Goal: Task Accomplishment & Management: Manage account settings

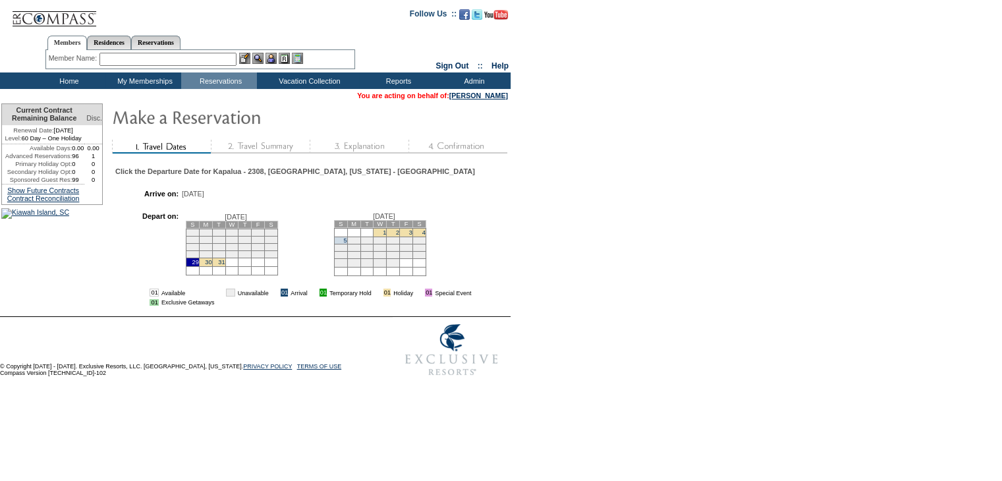
click at [413, 237] on td "4" at bounding box center [419, 232] width 13 height 9
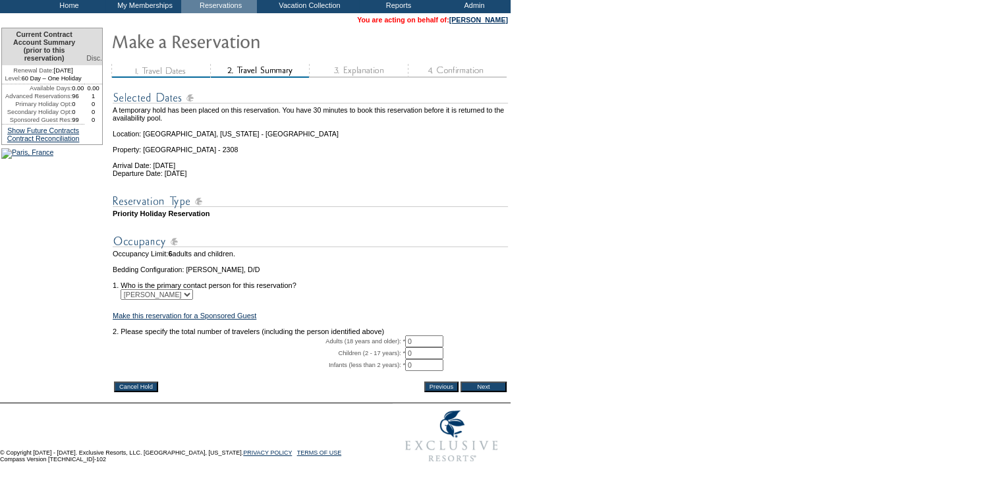
scroll to position [115, 0]
drag, startPoint x: 431, startPoint y: 325, endPoint x: 406, endPoint y: 322, distance: 25.3
click at [406, 335] on tr "Adults (18 years and older): * 0 * *" at bounding box center [310, 341] width 395 height 12
type input "2"
click at [498, 382] on input "Next" at bounding box center [484, 387] width 46 height 11
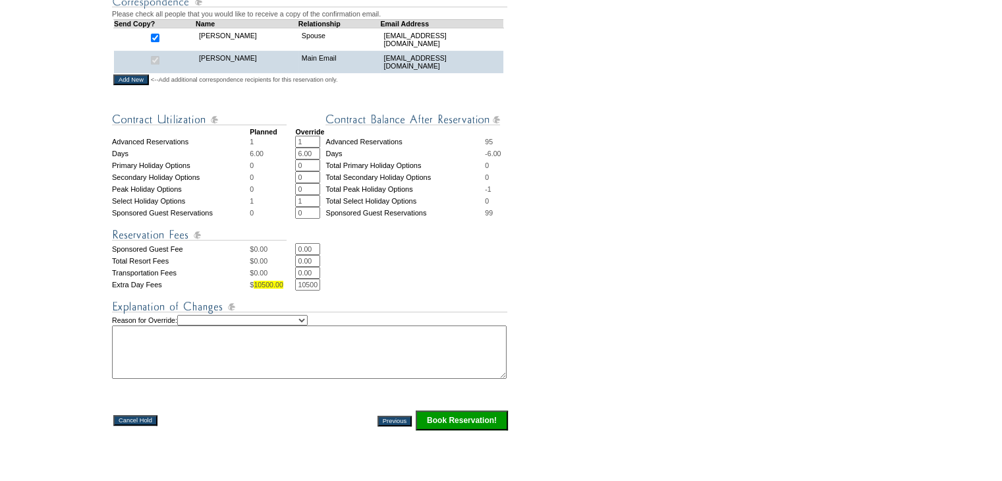
scroll to position [593, 0]
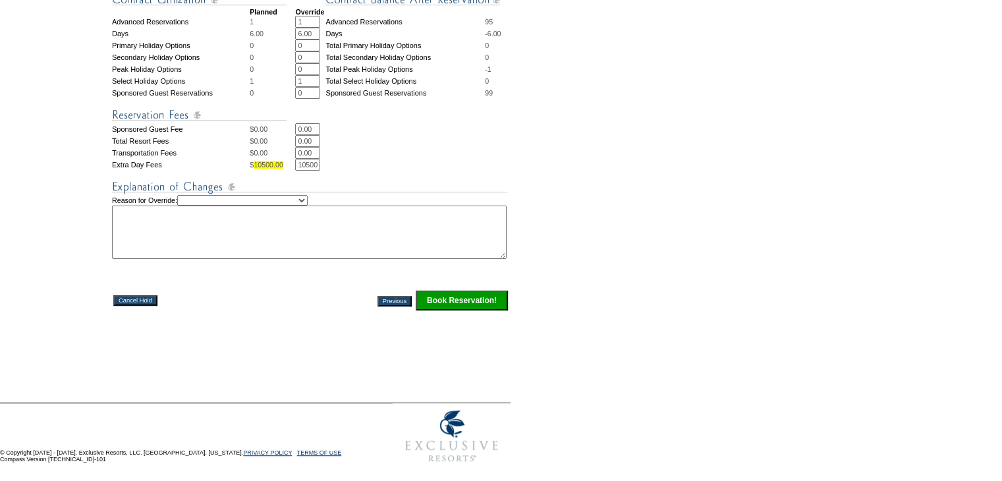
click at [142, 306] on input "Cancel Hold" at bounding box center [135, 300] width 44 height 11
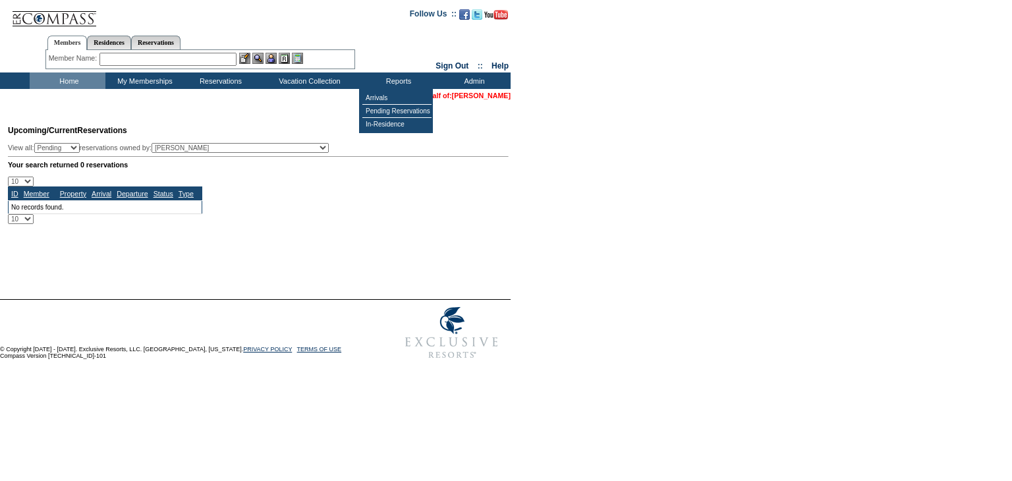
click at [469, 95] on link "[PERSON_NAME]" at bounding box center [481, 96] width 59 height 8
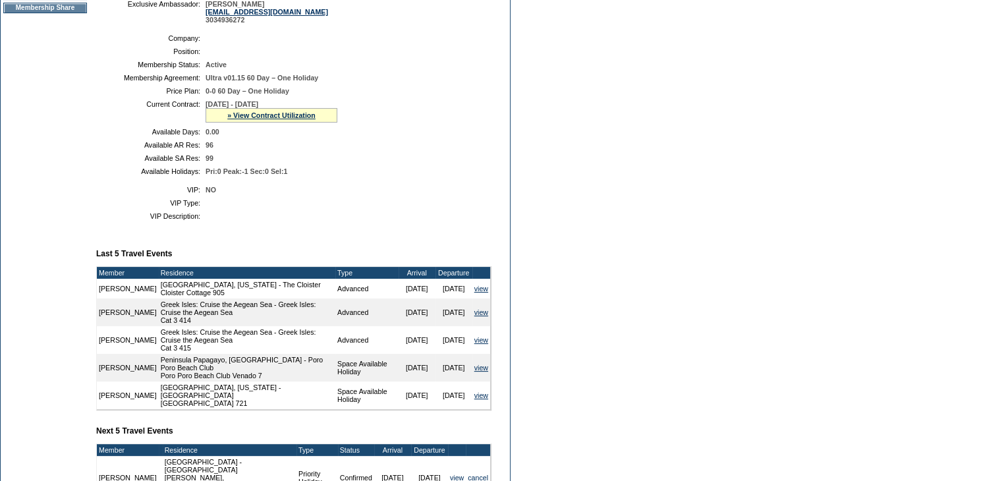
scroll to position [264, 0]
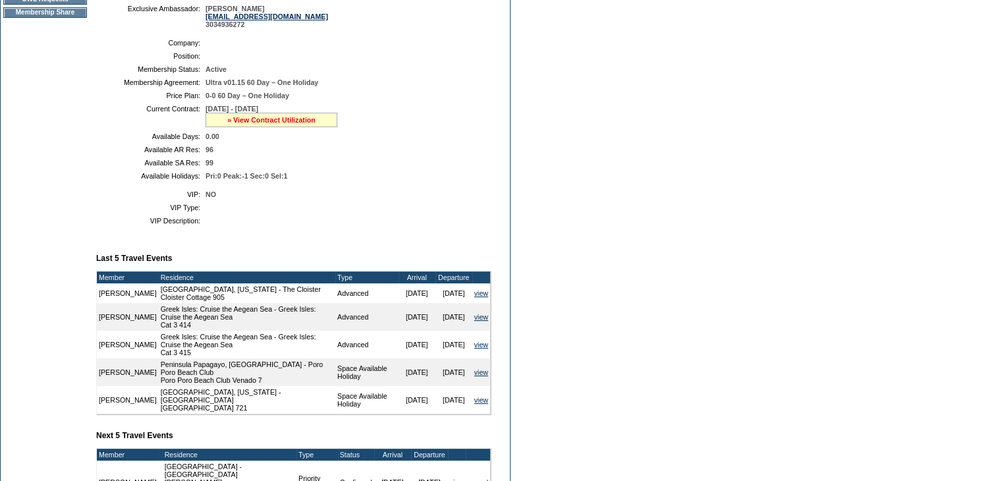
click at [258, 124] on link "» View Contract Utilization" at bounding box center [271, 120] width 88 height 8
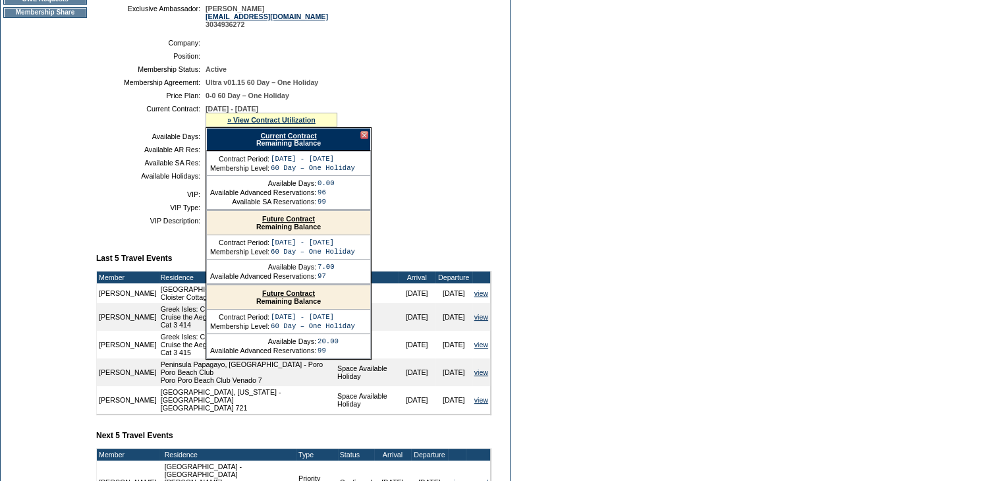
click at [275, 223] on link "Future Contract" at bounding box center [288, 219] width 53 height 8
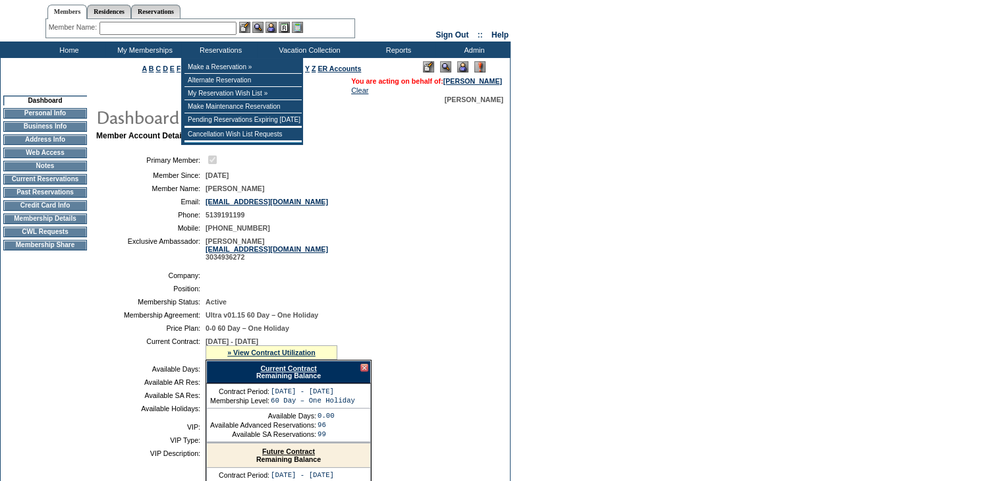
scroll to position [0, 0]
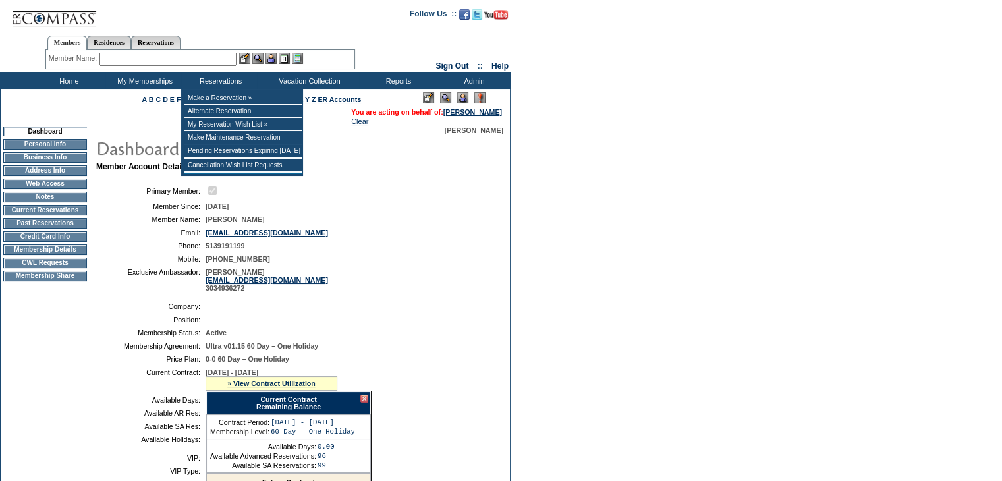
click at [214, 57] on input "text" at bounding box center [168, 59] width 137 height 13
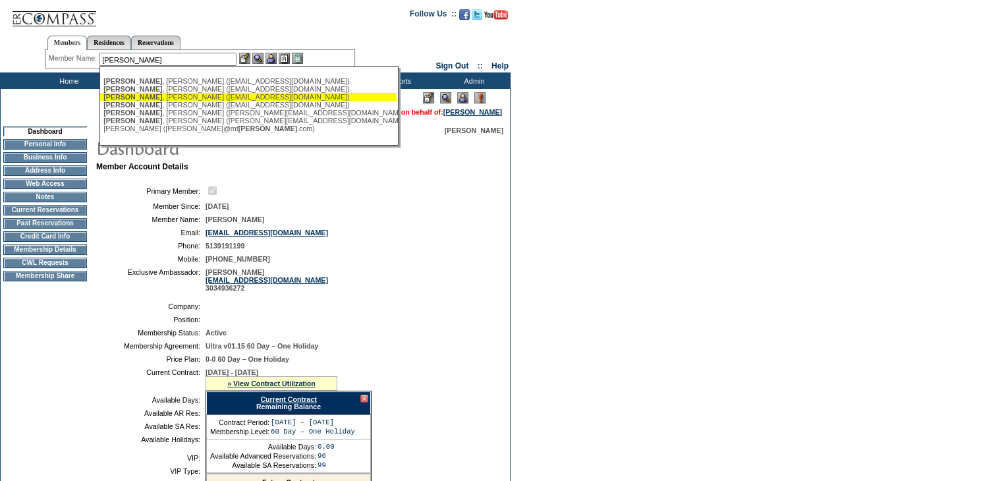
click at [270, 94] on div "Barlow , Diane (dianembarlow@gmail.com)" at bounding box center [248, 97] width 290 height 8
type input "Barlow, Diane (dianembarlow@gmail.com)"
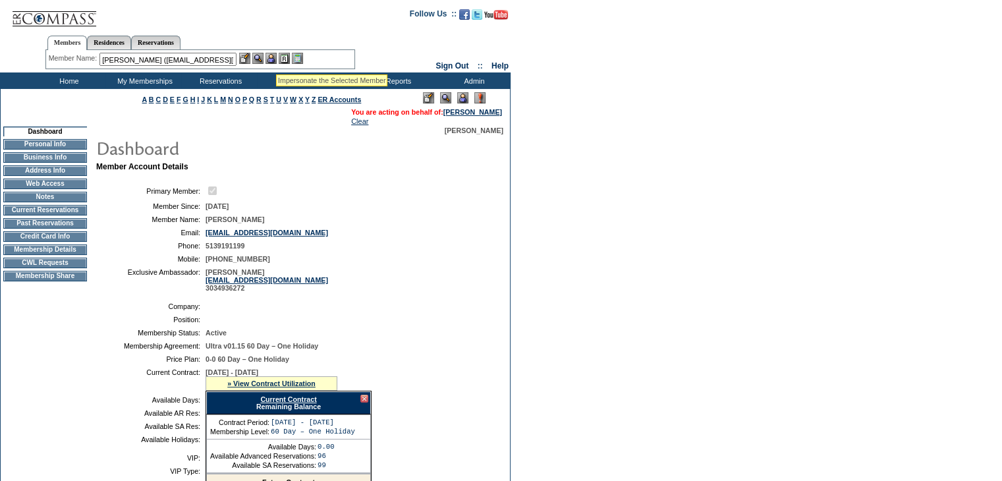
click at [276, 59] on img at bounding box center [271, 58] width 11 height 11
click at [256, 59] on img at bounding box center [257, 58] width 11 height 11
